Goal: Task Accomplishment & Management: Manage account settings

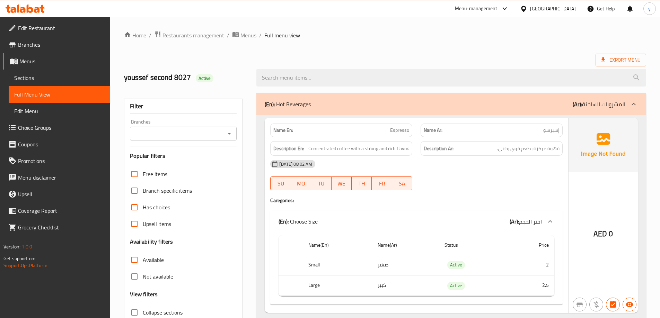
click at [242, 34] on span "Menus" at bounding box center [248, 35] width 16 height 8
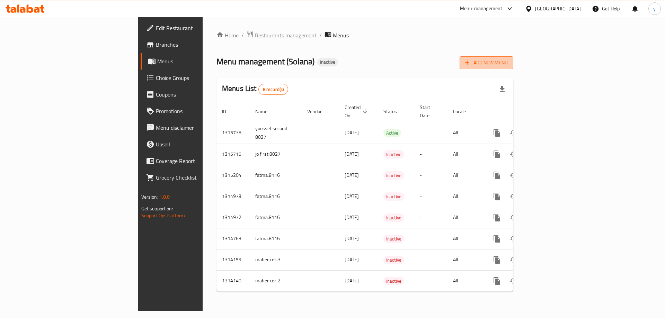
click at [508, 60] on span "Add New Menu" at bounding box center [486, 63] width 43 height 9
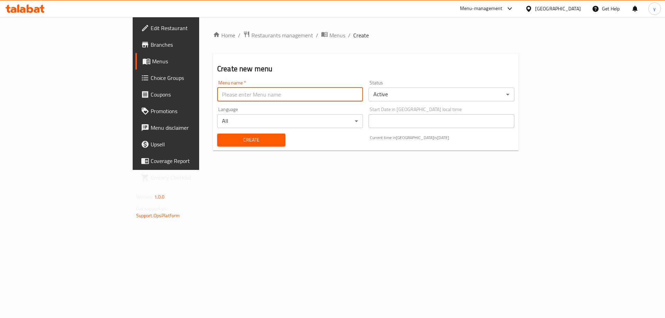
click at [234, 92] on input "text" at bounding box center [290, 95] width 146 height 14
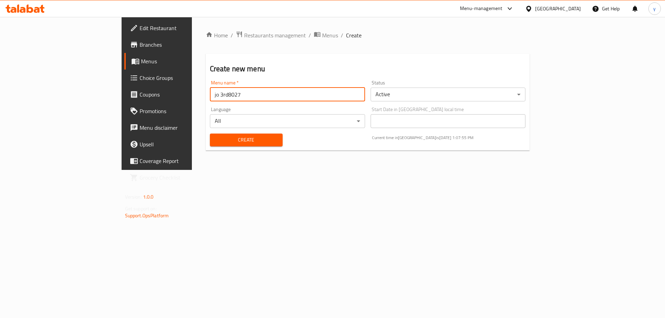
type input "jo 3rd8027"
click at [228, 134] on button "Create" at bounding box center [246, 140] width 73 height 13
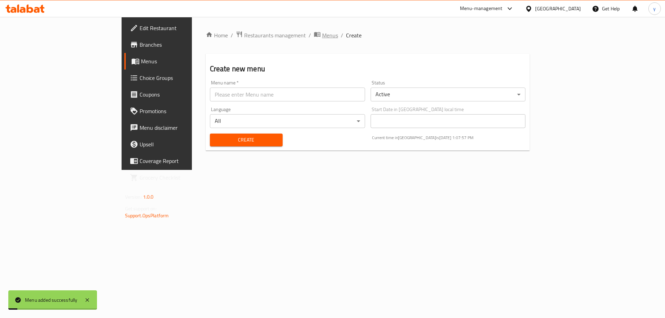
click at [322, 36] on span "Menus" at bounding box center [330, 35] width 16 height 8
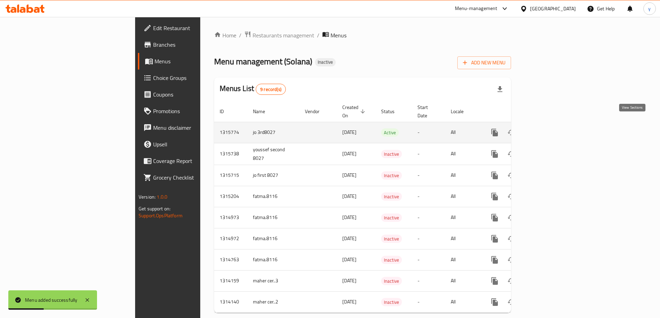
click at [549, 129] on icon "enhanced table" at bounding box center [545, 133] width 8 height 8
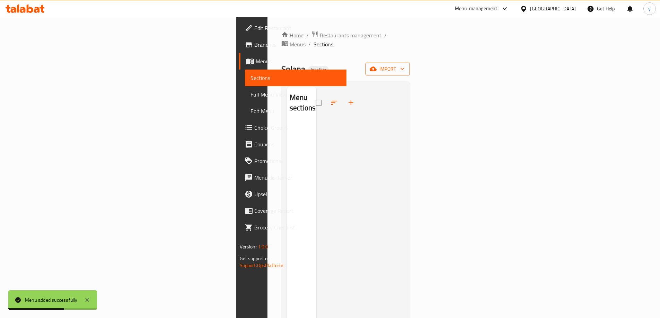
click at [404, 65] on span "import" at bounding box center [387, 69] width 33 height 9
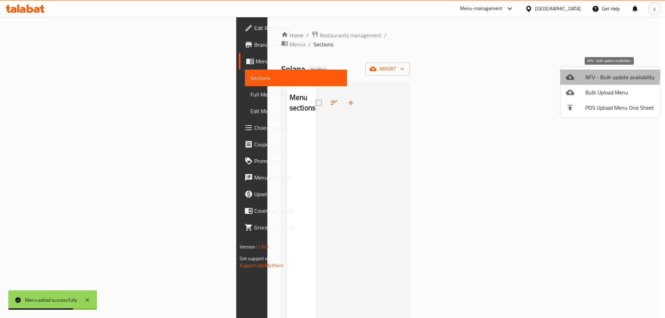
click at [589, 75] on span "NFV - Bulk update availability" at bounding box center [620, 77] width 69 height 8
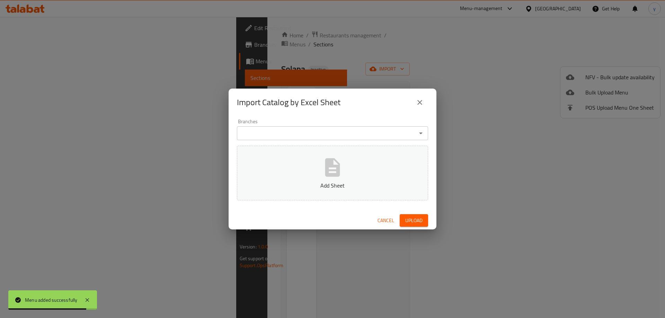
click at [550, 111] on div "Import Catalog by Excel Sheet Branches Branches Add Sheet Cancel Upload" at bounding box center [332, 159] width 665 height 318
drag, startPoint x: 427, startPoint y: 104, endPoint x: 558, endPoint y: 94, distance: 132.1
click at [428, 104] on div "Import Catalog by Excel Sheet" at bounding box center [333, 103] width 208 height 28
click at [581, 89] on div "Import Catalog by Excel Sheet Branches Branches Add Sheet Cancel Upload" at bounding box center [332, 159] width 665 height 318
click at [424, 100] on icon "close" at bounding box center [420, 102] width 8 height 8
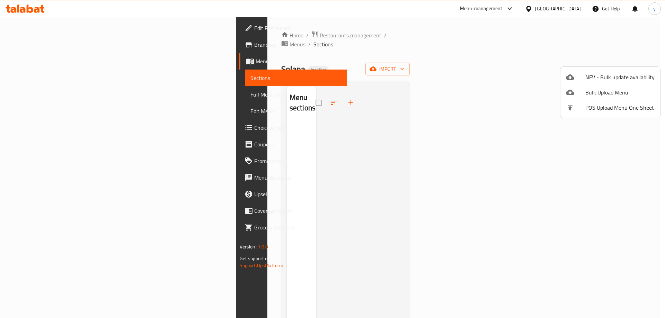
click at [580, 94] on div at bounding box center [575, 92] width 19 height 8
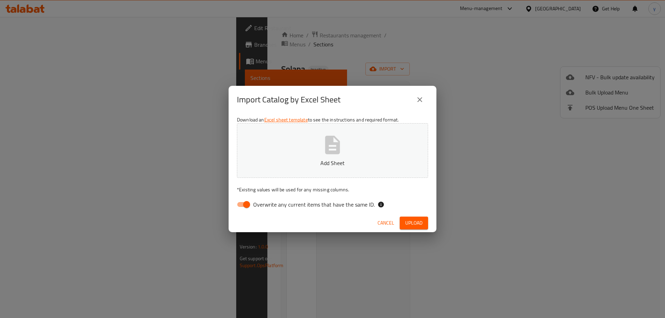
click at [247, 202] on input "Overwrite any current items that have the same ID." at bounding box center [247, 204] width 40 height 13
checkbox input "false"
click at [294, 169] on button "Add Sheet" at bounding box center [332, 150] width 191 height 55
click at [421, 224] on span "Upload" at bounding box center [413, 223] width 17 height 9
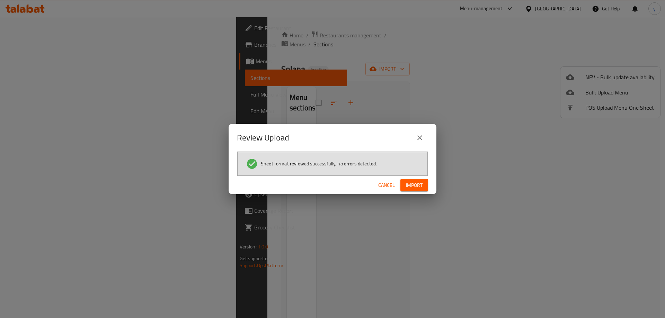
click at [412, 185] on span "Import" at bounding box center [414, 185] width 17 height 9
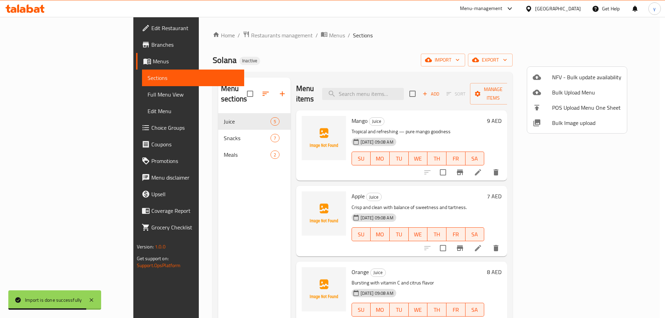
click at [396, 64] on div at bounding box center [332, 159] width 665 height 318
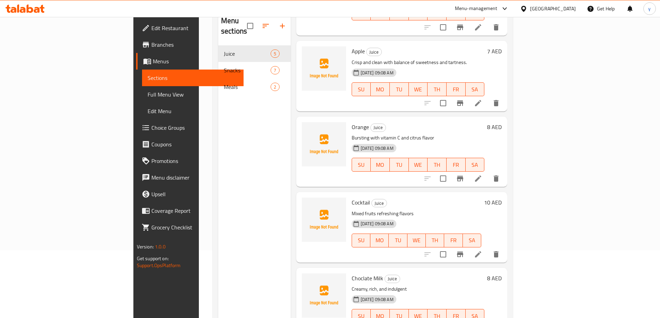
scroll to position [97, 0]
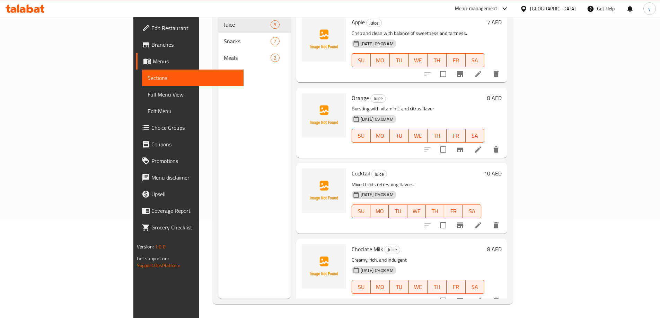
click at [148, 94] on span "Full Menu View" at bounding box center [193, 94] width 90 height 8
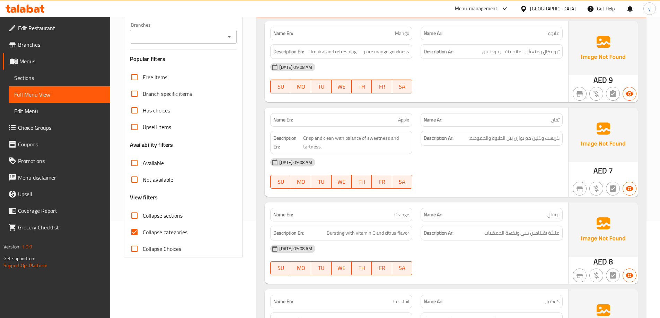
drag, startPoint x: 169, startPoint y: 227, endPoint x: 173, endPoint y: 230, distance: 4.9
click at [170, 227] on label "Collapse categories" at bounding box center [156, 232] width 61 height 17
click at [148, 230] on span "Collapse categories" at bounding box center [165, 232] width 45 height 8
click at [143, 230] on input "Collapse categories" at bounding box center [134, 232] width 17 height 17
checkbox input "false"
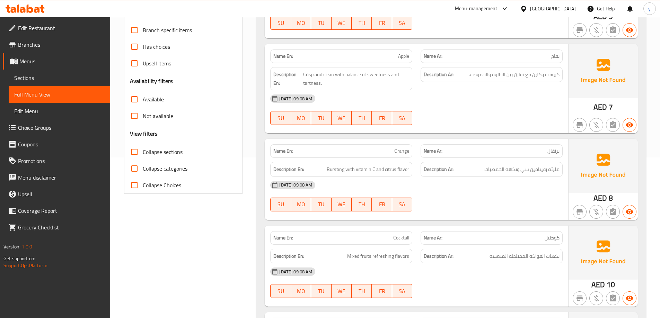
scroll to position [173, 0]
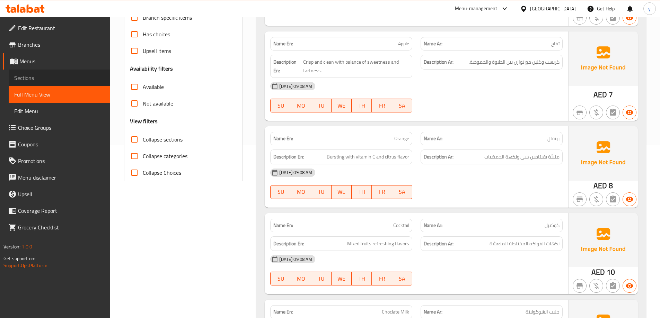
click at [25, 79] on span "Sections" at bounding box center [59, 78] width 90 height 8
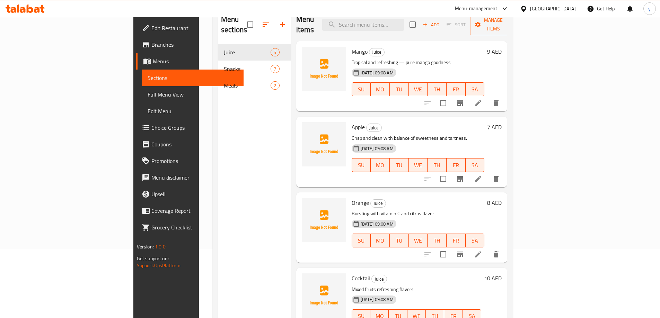
scroll to position [28, 0]
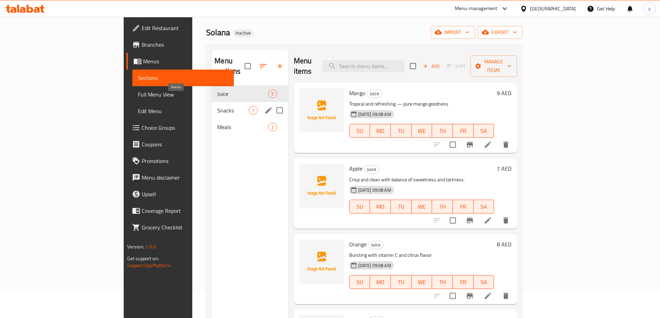
click at [217, 106] on span "Snacks" at bounding box center [233, 110] width 32 height 8
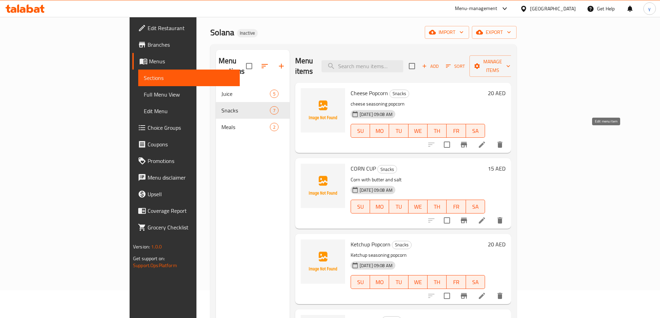
click at [486, 141] on icon at bounding box center [482, 145] width 8 height 8
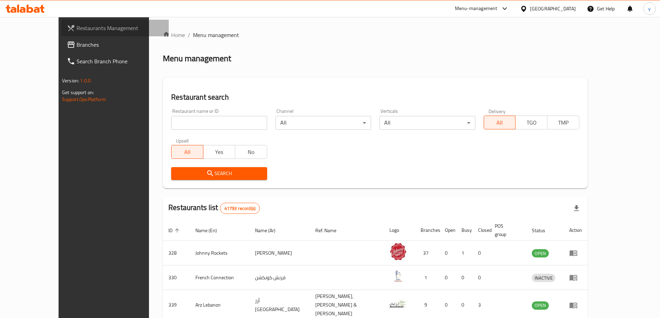
click at [77, 26] on span "Restaurants Management" at bounding box center [120, 28] width 87 height 8
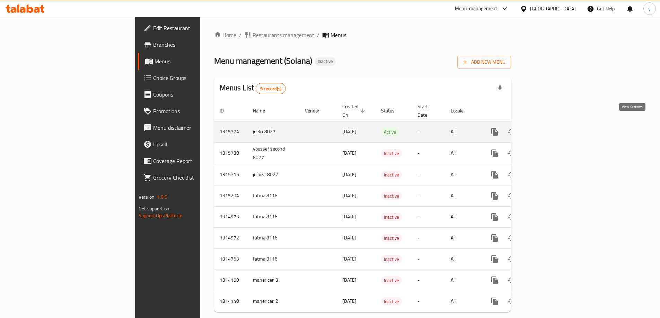
click at [549, 128] on icon "enhanced table" at bounding box center [545, 132] width 8 height 8
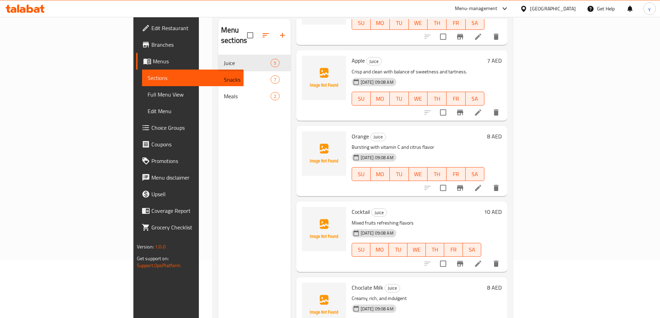
scroll to position [97, 0]
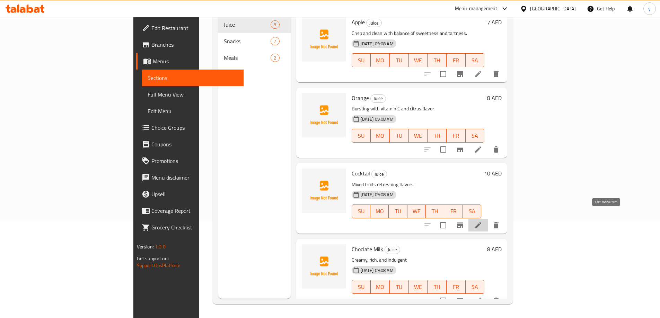
click at [482, 221] on icon at bounding box center [478, 225] width 8 height 8
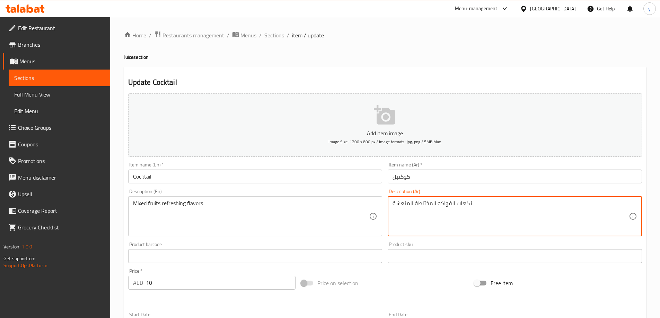
click at [418, 203] on textarea "نكهات الفواكه المختلطة المنعشة" at bounding box center [511, 216] width 236 height 33
type textarea "نكهات الفواكه مشكلة المنعشة"
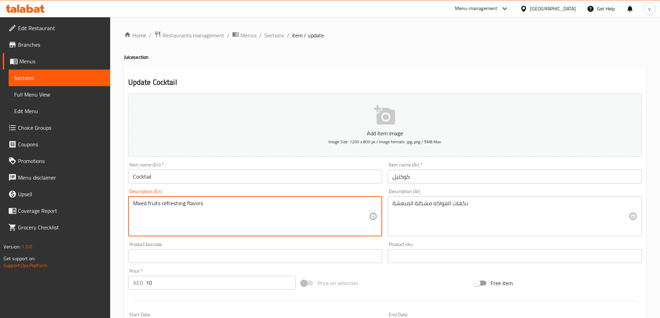
click at [143, 205] on textarea "Mixed fruits refreshing flavors" at bounding box center [251, 216] width 236 height 33
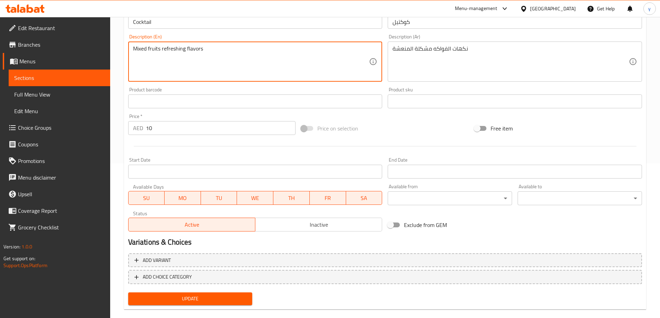
scroll to position [166, 0]
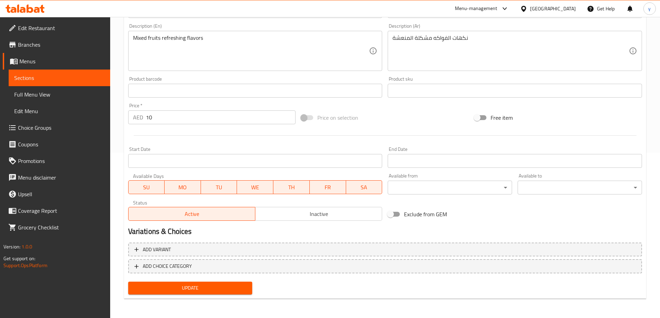
click at [422, 147] on div "End Date End Date" at bounding box center [515, 157] width 254 height 21
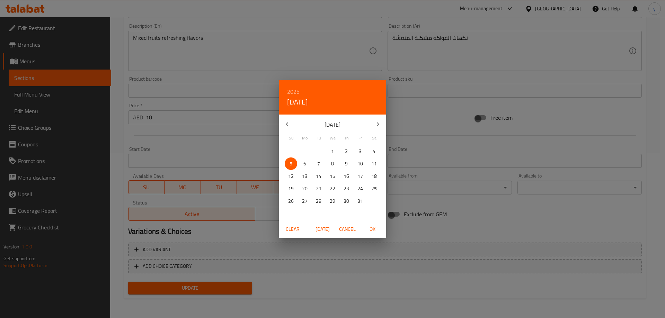
click at [343, 271] on div "2025 Sun, Oct [DATE] Mo Tu We Th Fr Sa 28 29 30 1 2 3 4 5 6 7 8 9 10 11 12 13 1…" at bounding box center [332, 159] width 665 height 318
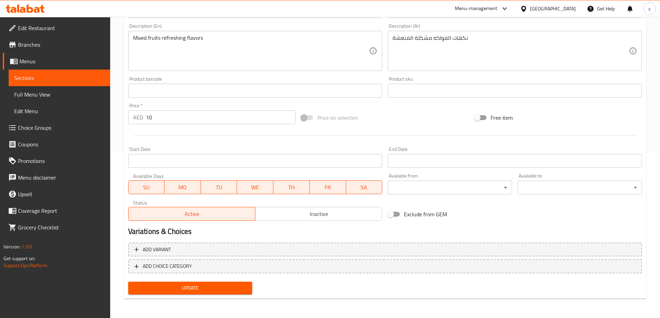
click at [229, 292] on span "Update" at bounding box center [190, 288] width 113 height 9
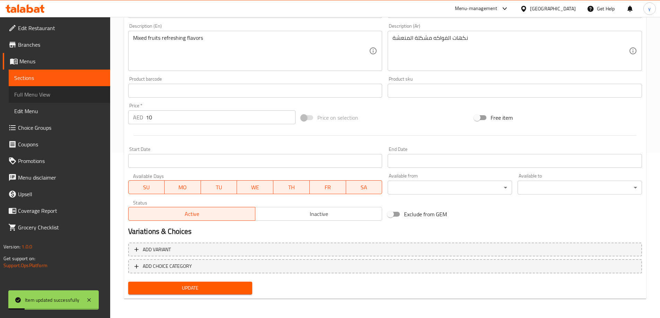
click at [53, 93] on span "Full Menu View" at bounding box center [59, 94] width 90 height 8
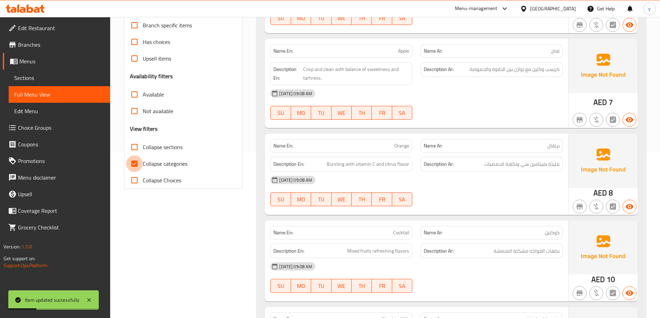
click at [140, 164] on input "Collapse categories" at bounding box center [134, 164] width 17 height 17
checkbox input "false"
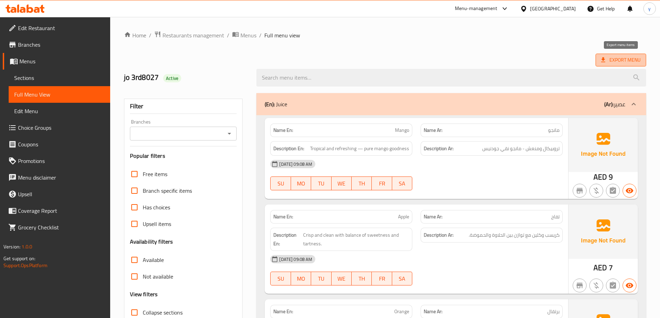
click at [625, 57] on span "Export Menu" at bounding box center [621, 60] width 40 height 9
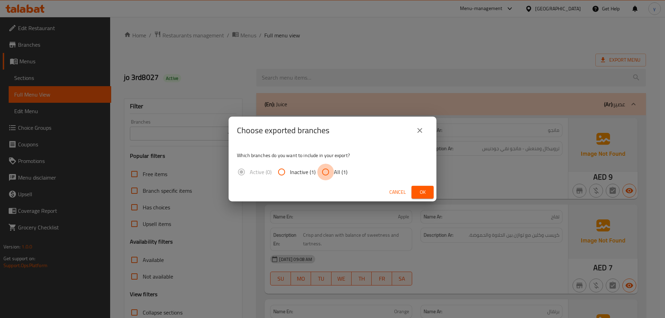
click at [331, 176] on input "All (1)" at bounding box center [325, 172] width 17 height 17
radio input "true"
click at [430, 190] on button "Ok" at bounding box center [423, 192] width 22 height 13
